Goal: Answer question/provide support

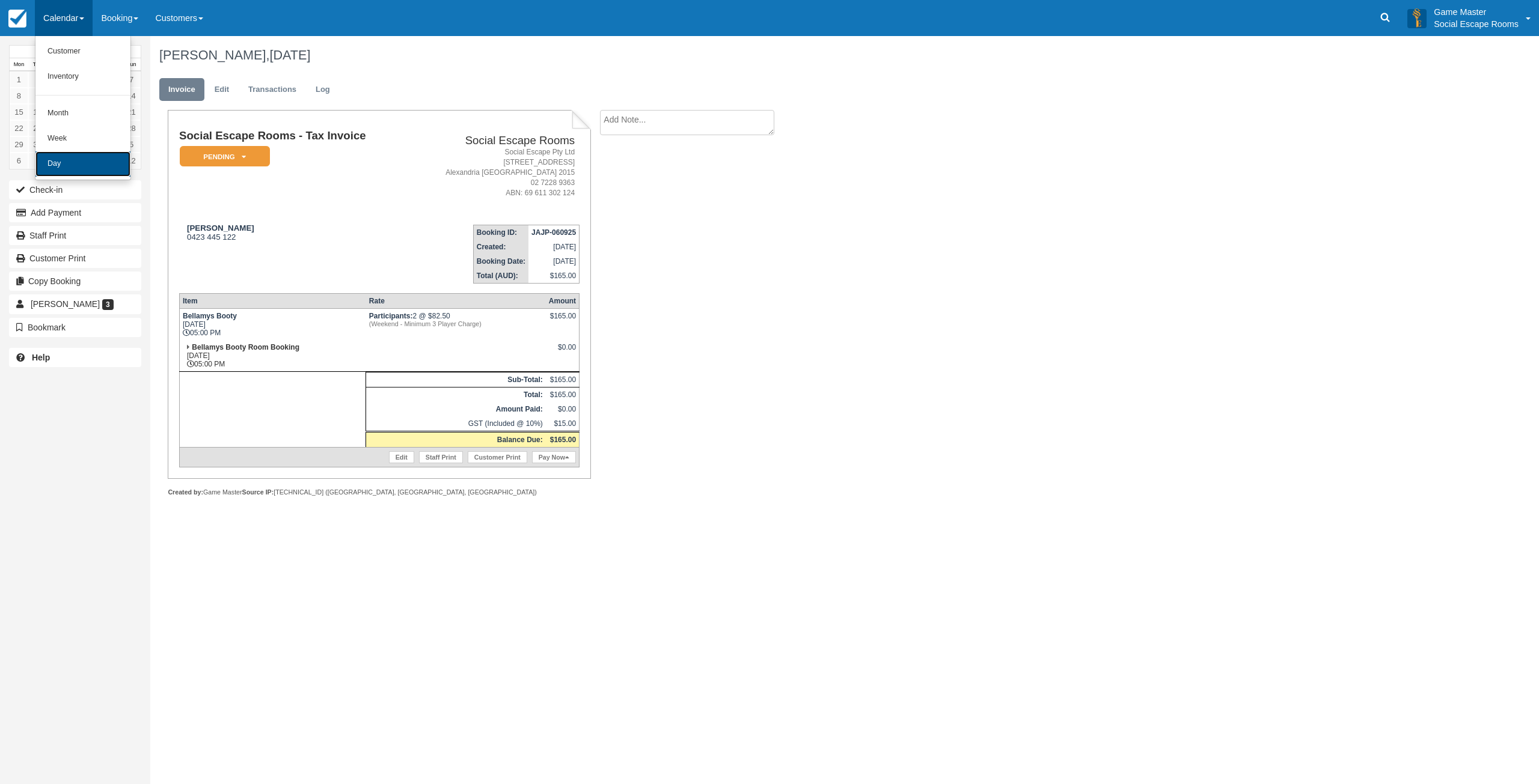
click at [51, 156] on link "Day" at bounding box center [83, 164] width 95 height 25
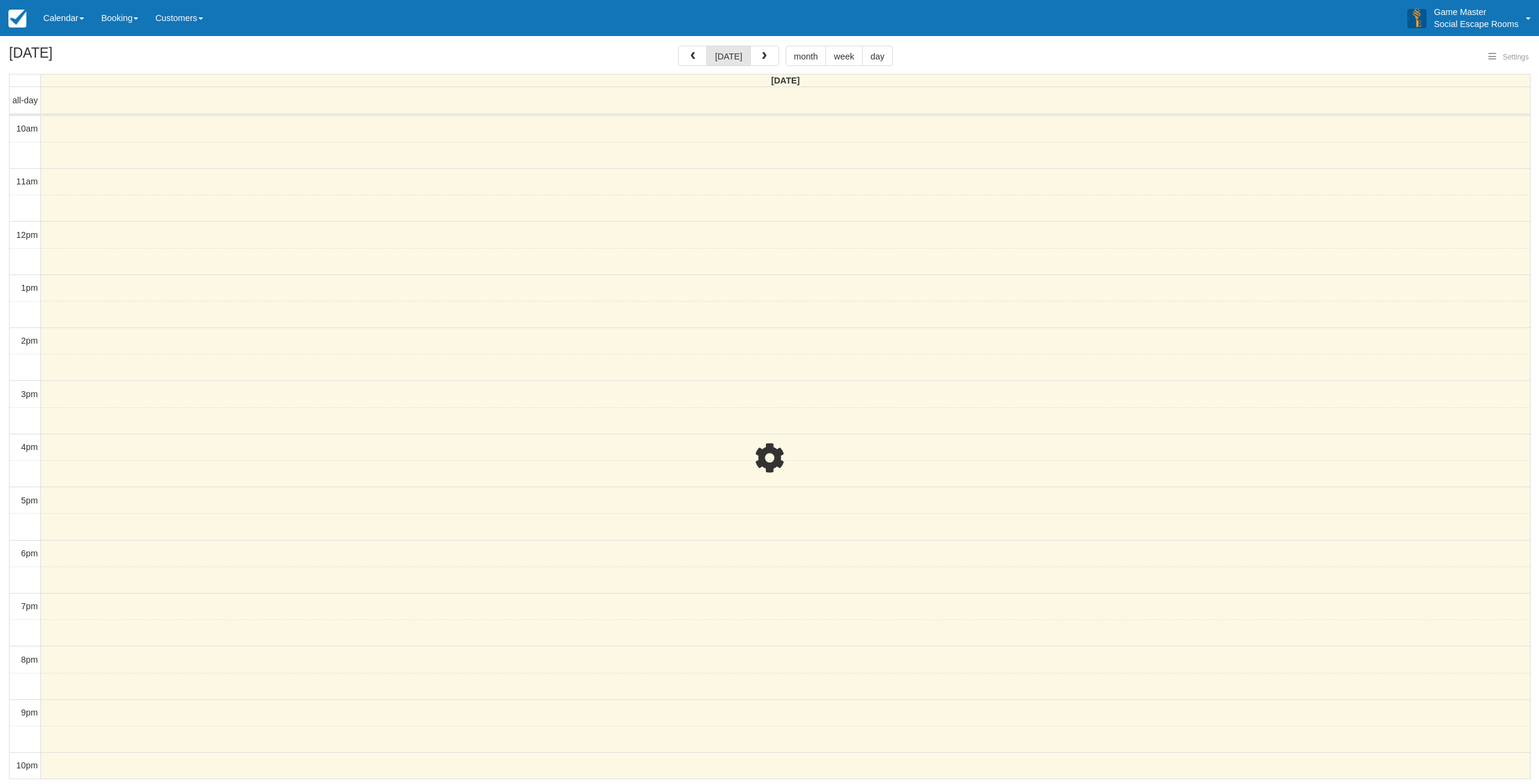
select select
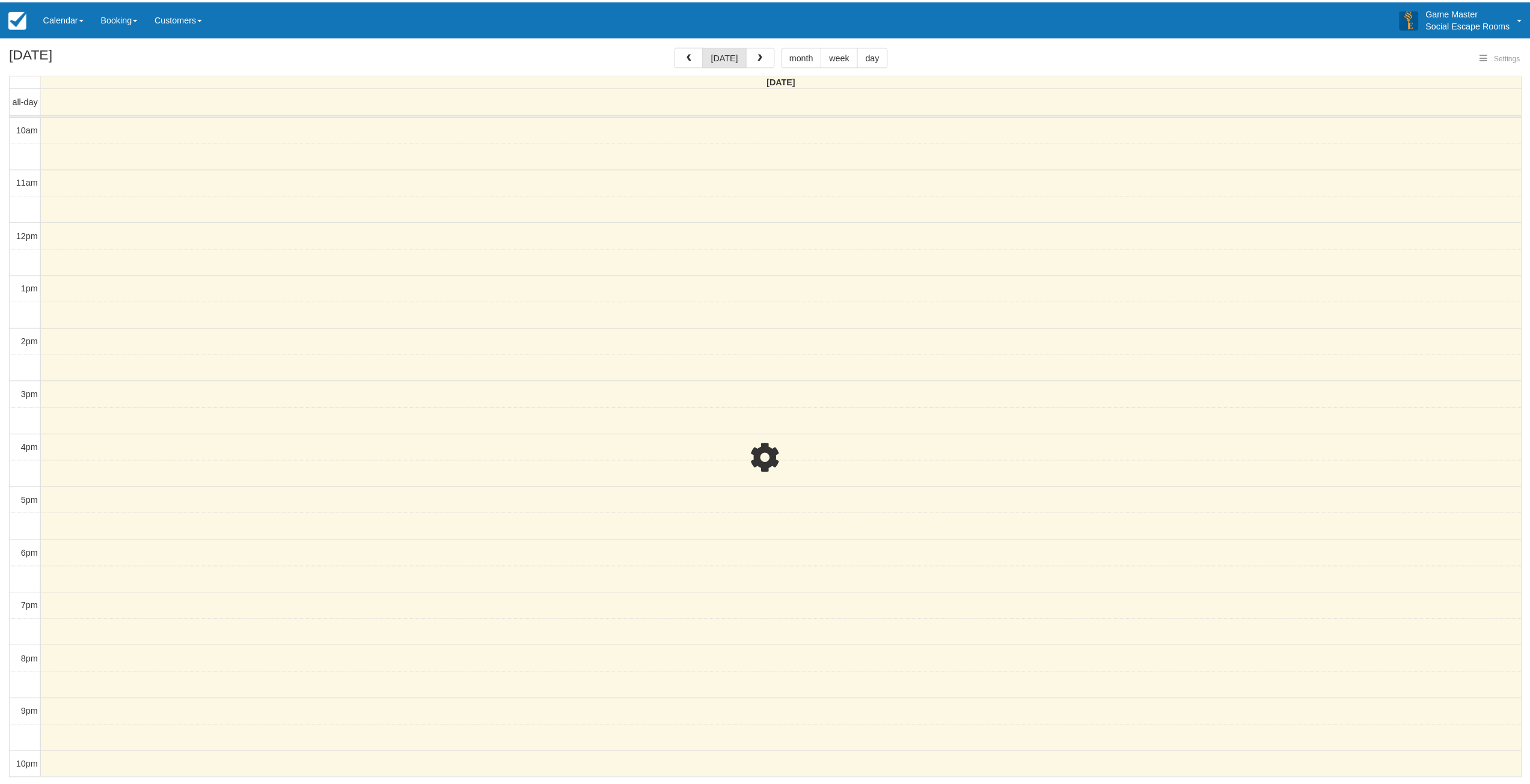
scroll to position [2, 0]
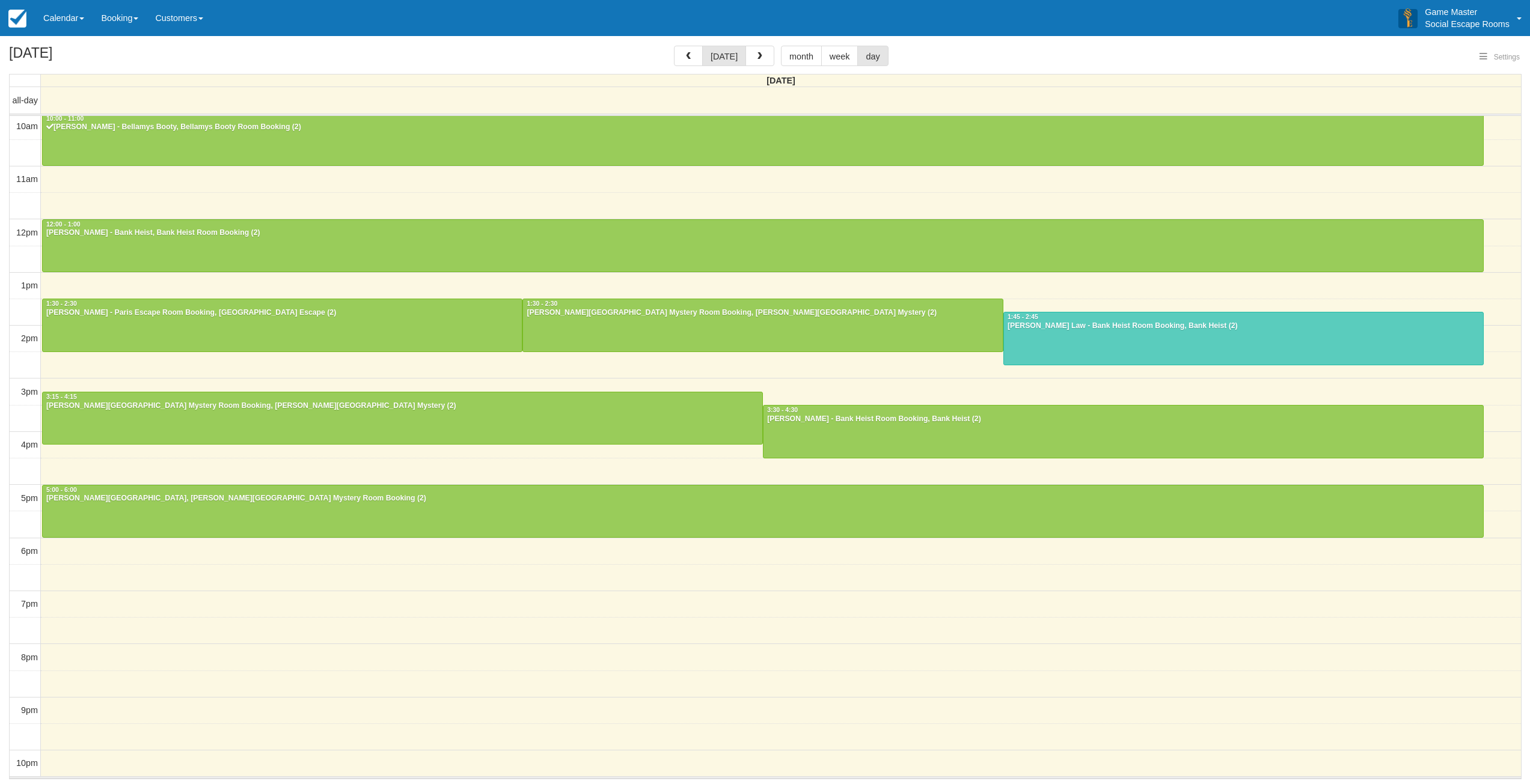
select select
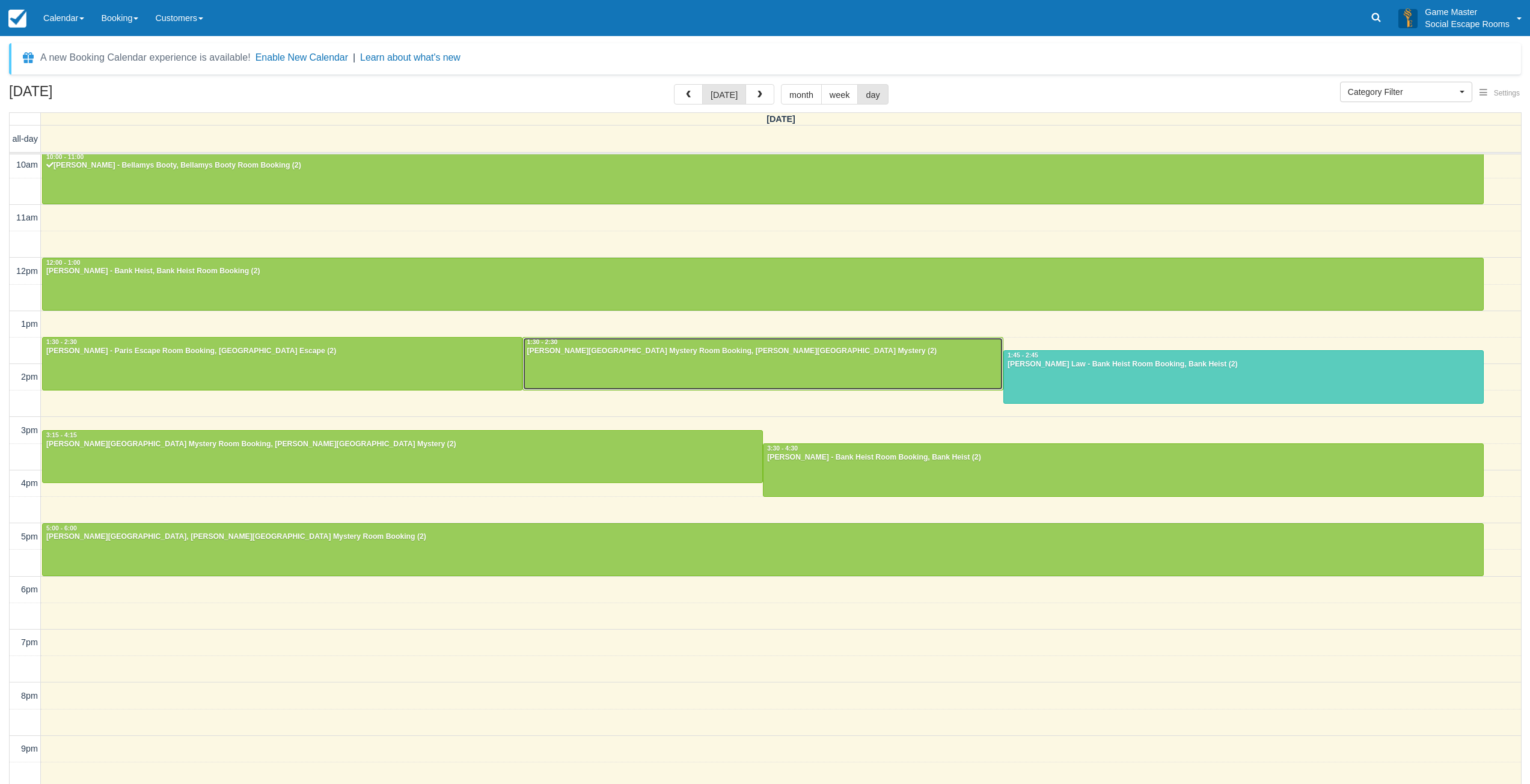
click at [566, 355] on div "[PERSON_NAME][GEOGRAPHIC_DATA] Mystery Room Booking, [PERSON_NAME][GEOGRAPHIC_D…" at bounding box center [763, 352] width 474 height 10
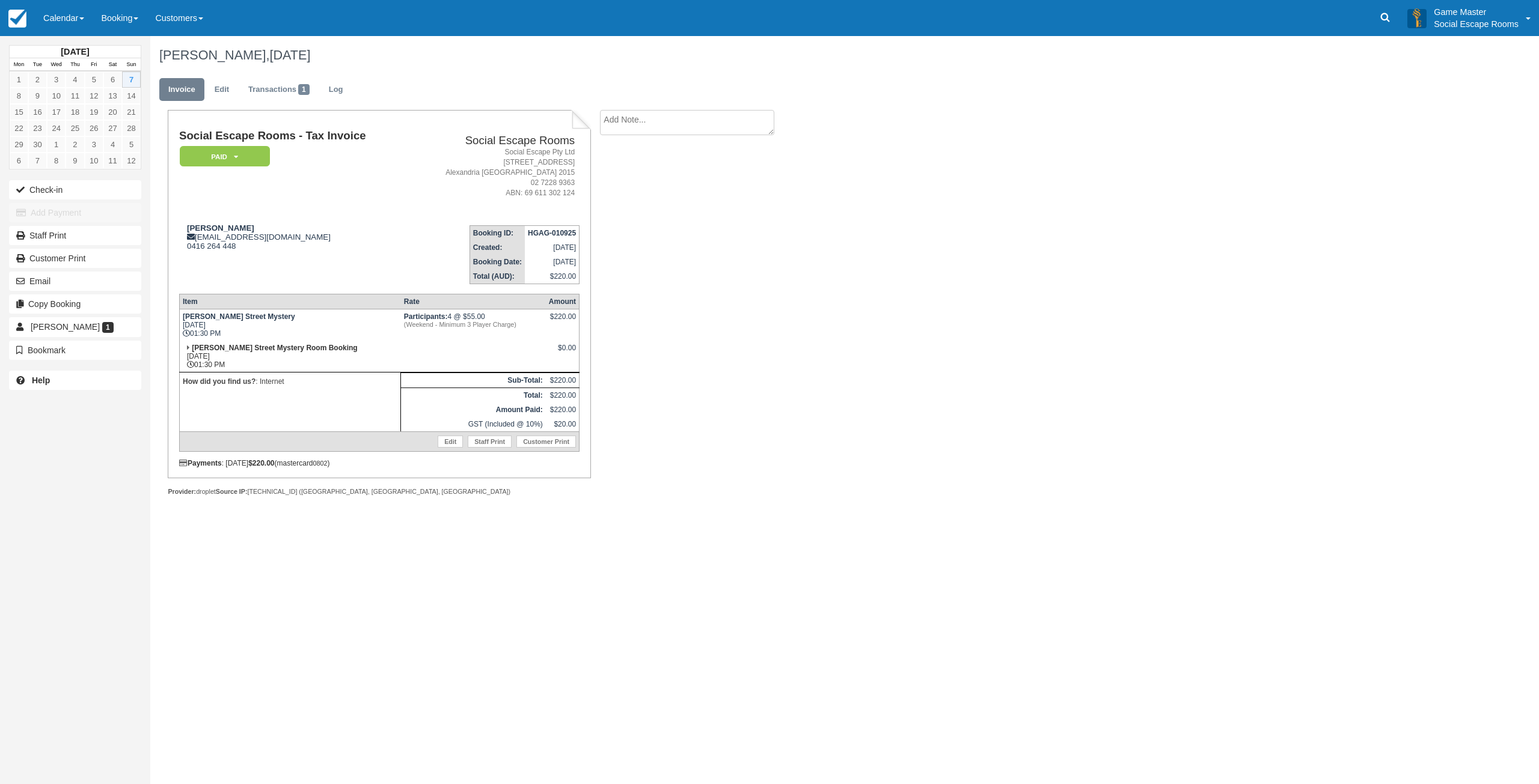
click at [698, 121] on textarea at bounding box center [687, 122] width 174 height 25
paste textarea "Good morning, I am Very sorry , I have to cancel the escape game . My son is at…"
type textarea "Good morning, I am Very sorry , I have to cancel the escape game . My son is at…"
click at [639, 192] on button "Create" at bounding box center [627, 191] width 54 height 21
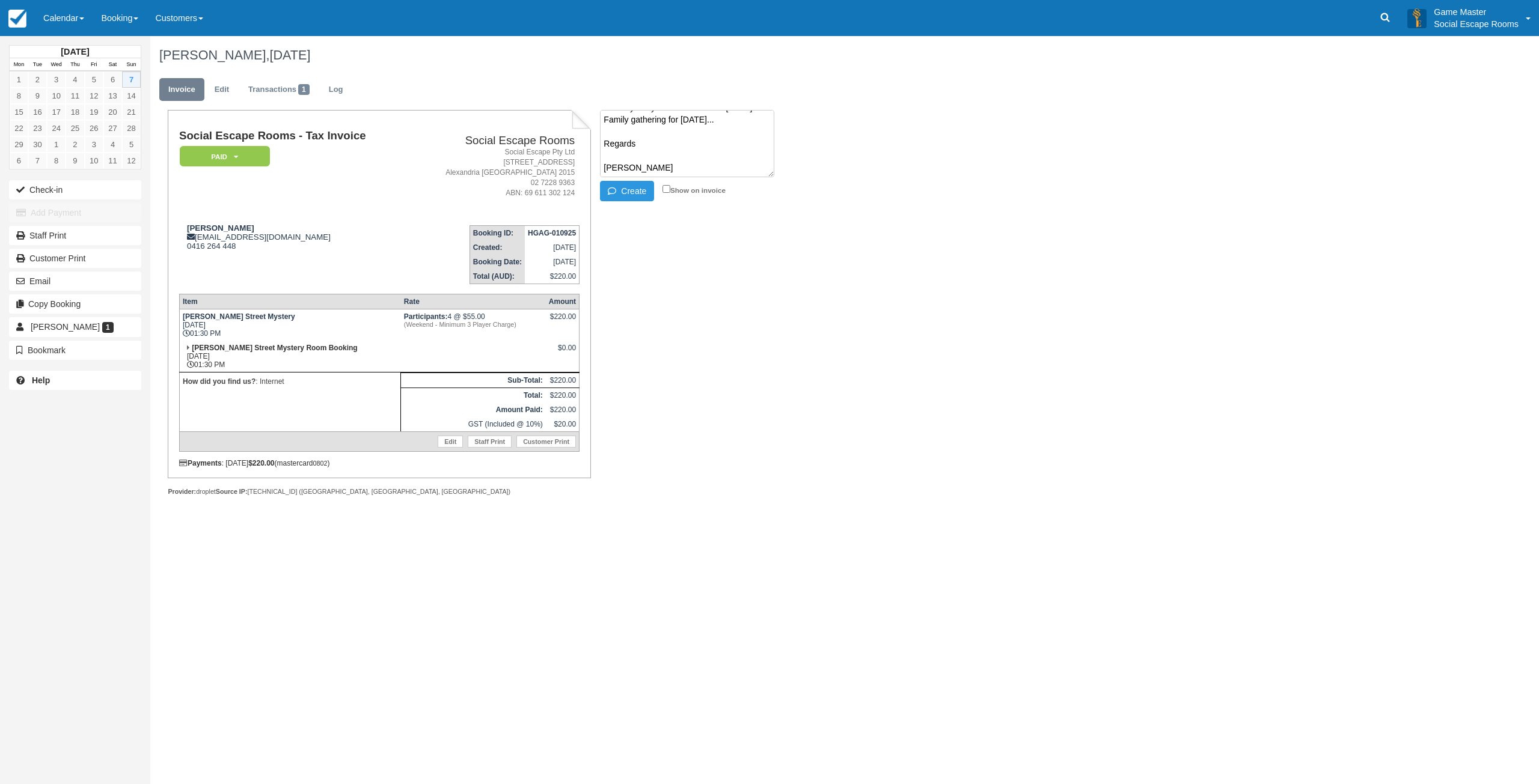
scroll to position [0, 0]
click at [694, 127] on textarea "Good morning, I am Very sorry , I have to cancel the escape game . My son is at…" at bounding box center [687, 122] width 174 height 25
paste textarea "Dear Médina, Thank you for letting us know, and our sympathies for your circums…"
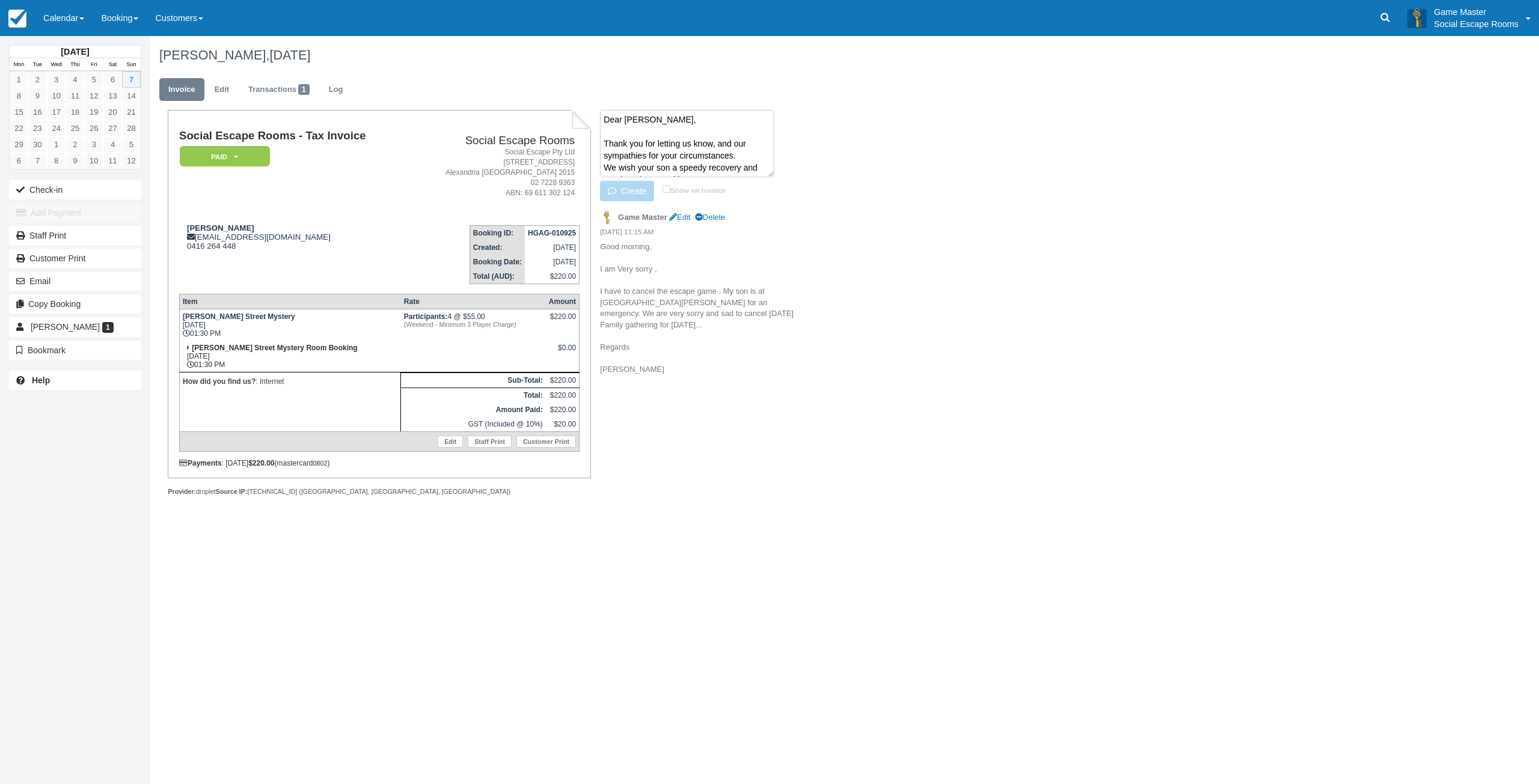
scroll to position [153, 0]
type textarea "Dear Médina, Thank you for letting us know, and our sympathies for your circums…"
click at [641, 190] on button "Create" at bounding box center [627, 191] width 54 height 21
